Goal: Book appointment/travel/reservation

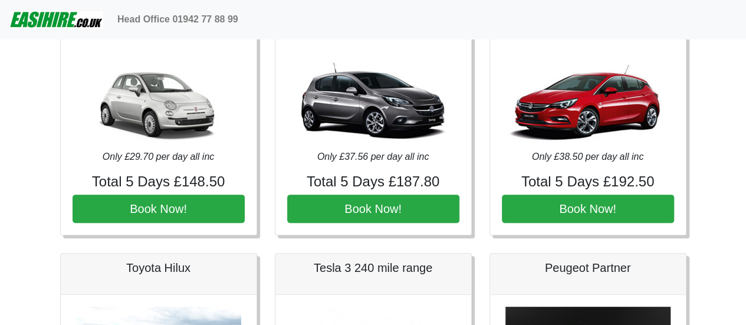
scroll to position [118, 0]
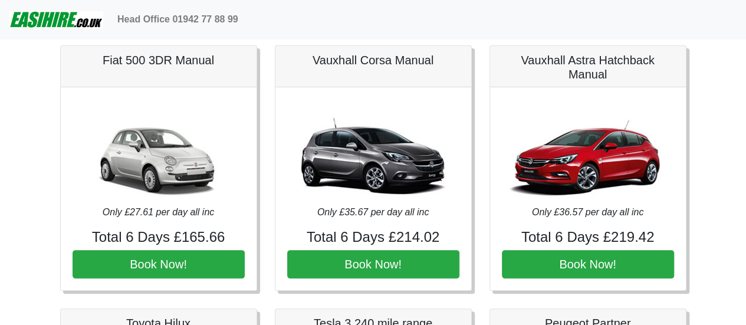
scroll to position [59, 0]
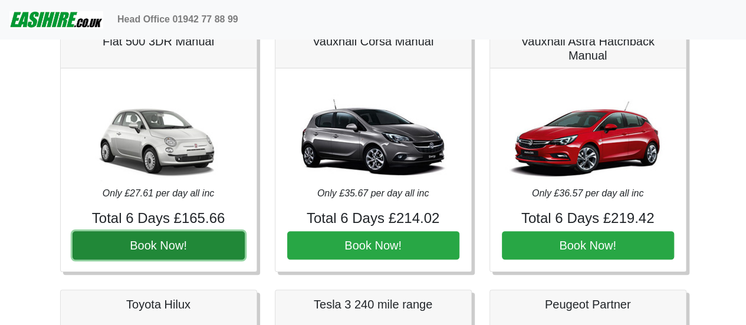
click at [153, 244] on button "Book Now!" at bounding box center [159, 245] width 172 height 28
